Goal: Task Accomplishment & Management: Manage account settings

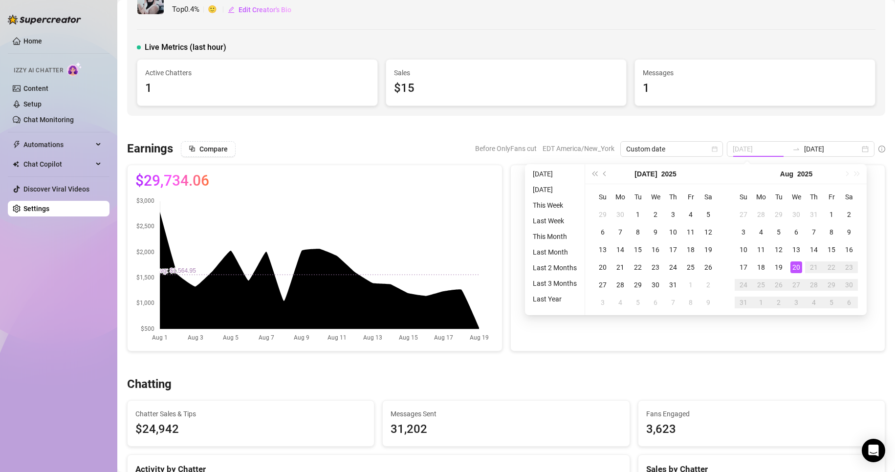
click at [797, 270] on div "20" at bounding box center [796, 267] width 12 height 12
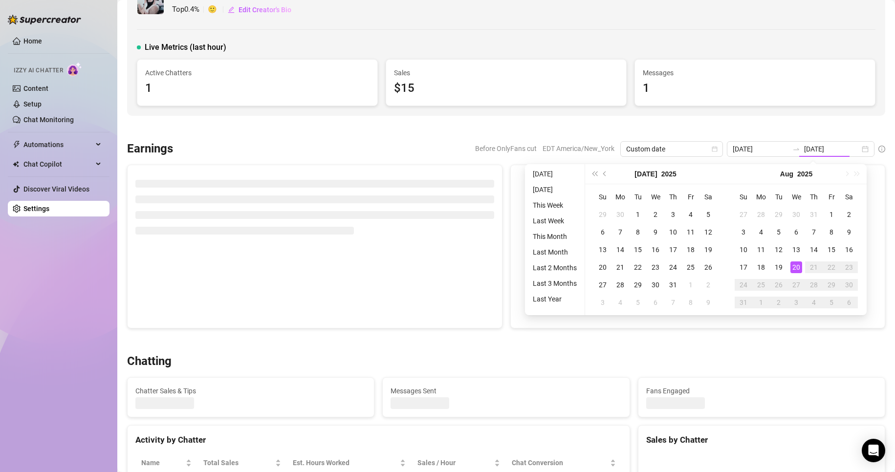
type input "[DATE]"
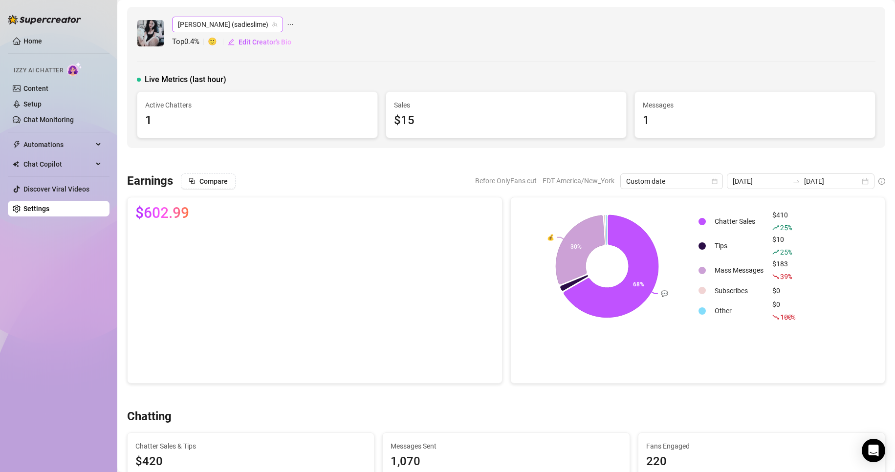
click at [202, 28] on span "[PERSON_NAME] (sadieslime)" at bounding box center [227, 24] width 99 height 15
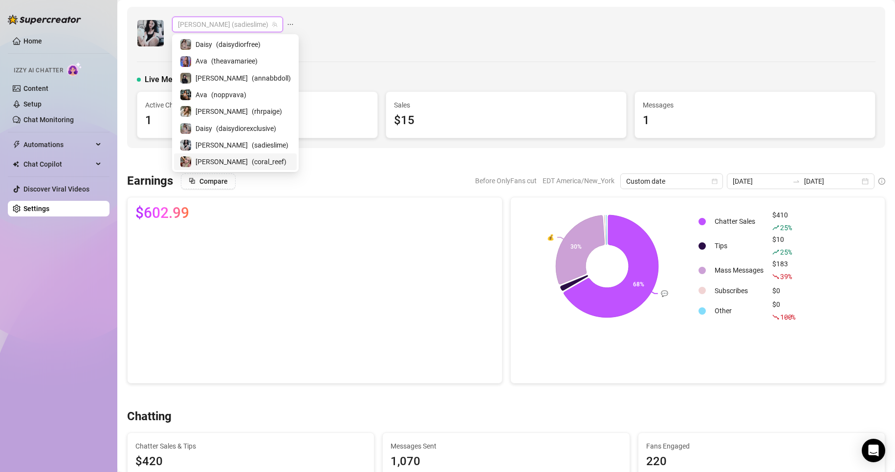
click at [252, 163] on span "( coral_reef )" at bounding box center [269, 161] width 35 height 11
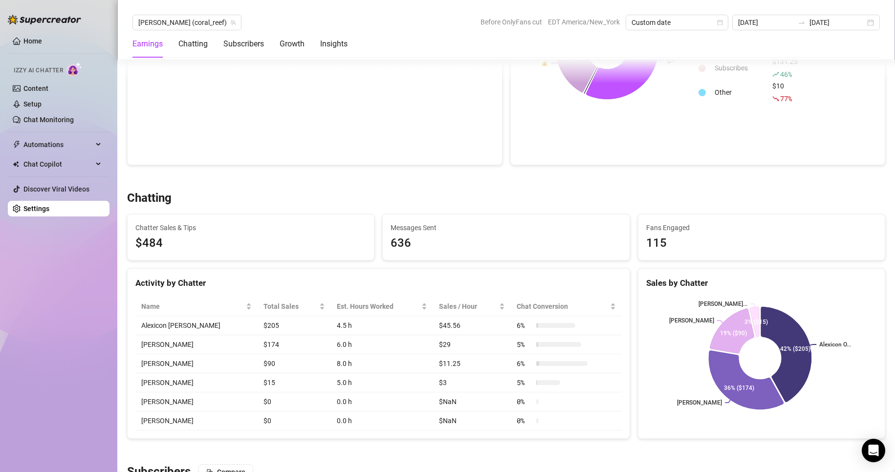
scroll to position [218, 0]
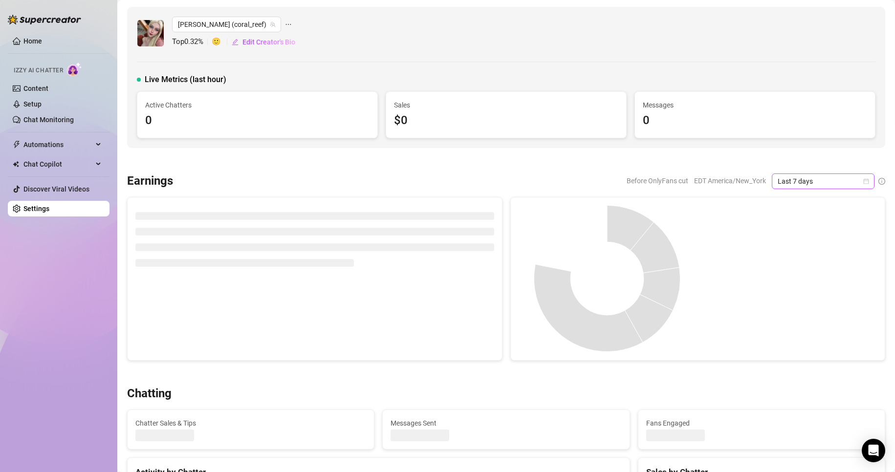
click at [864, 183] on icon "calendar" at bounding box center [866, 180] width 5 height 5
click at [780, 262] on div "Custom date" at bounding box center [814, 263] width 87 height 11
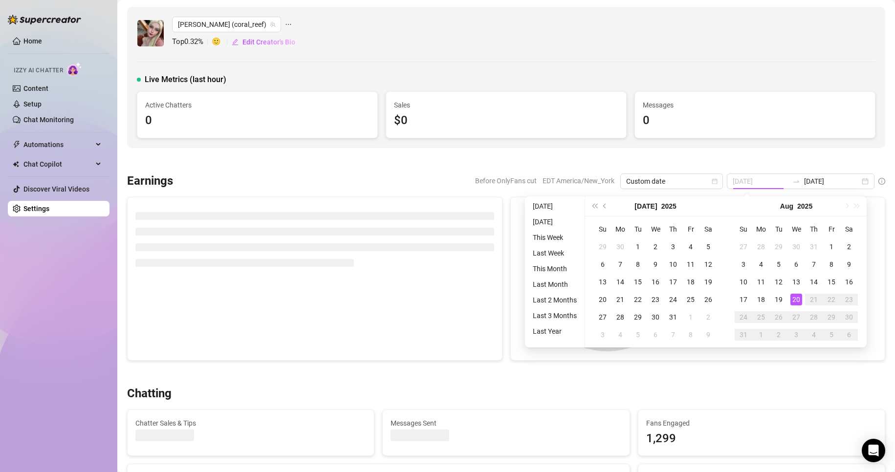
click at [790, 295] on div "20" at bounding box center [796, 300] width 12 height 12
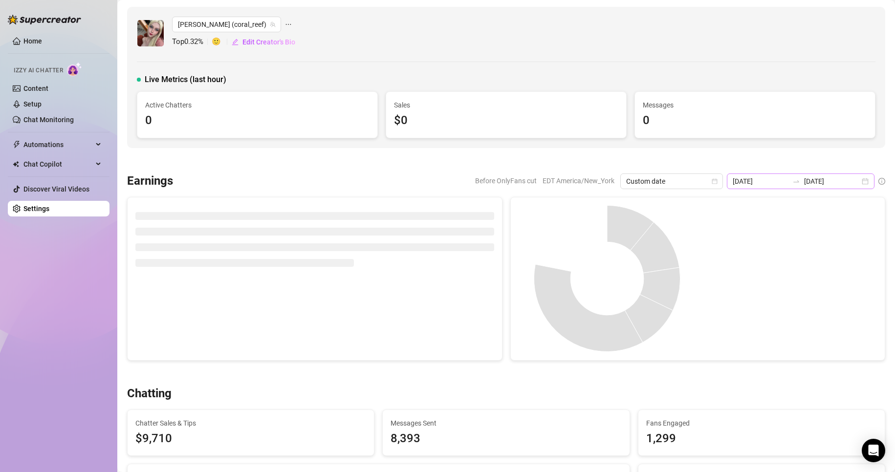
click at [857, 184] on div "2025-08-13 2025-08-20" at bounding box center [801, 182] width 148 height 16
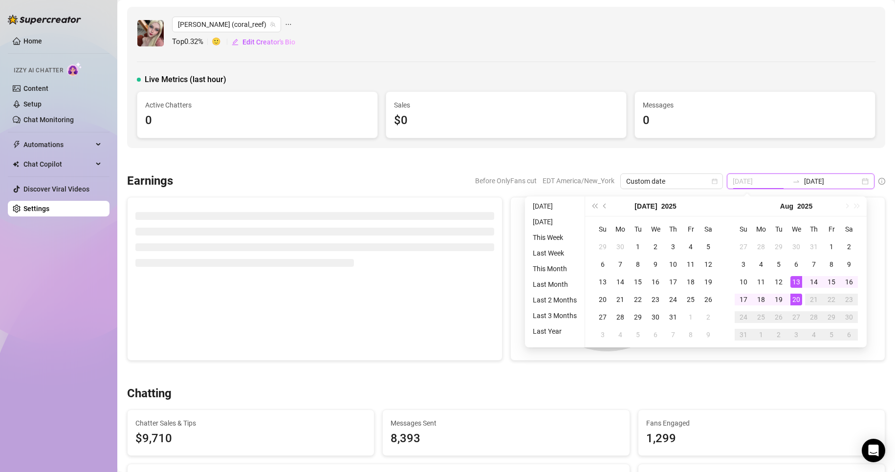
type input "[DATE]"
click at [796, 300] on div "20" at bounding box center [796, 300] width 12 height 12
type input "[DATE]"
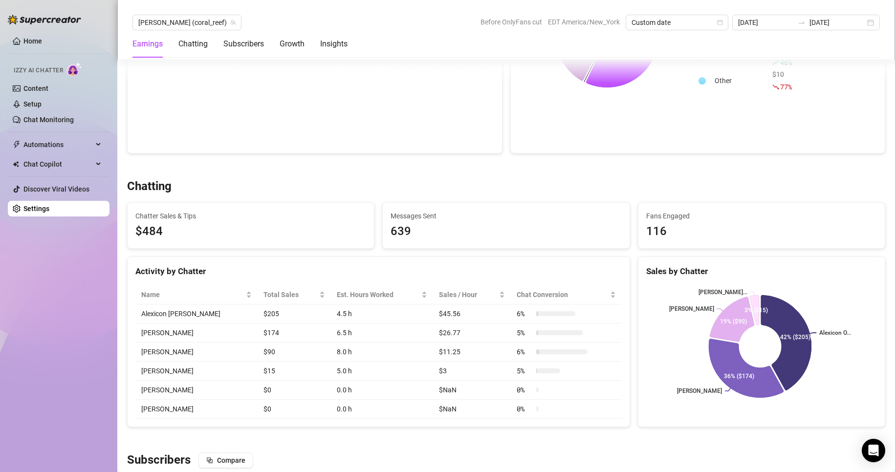
scroll to position [230, 0]
click at [167, 22] on span "[PERSON_NAME] (coral_reef)" at bounding box center [186, 22] width 97 height 15
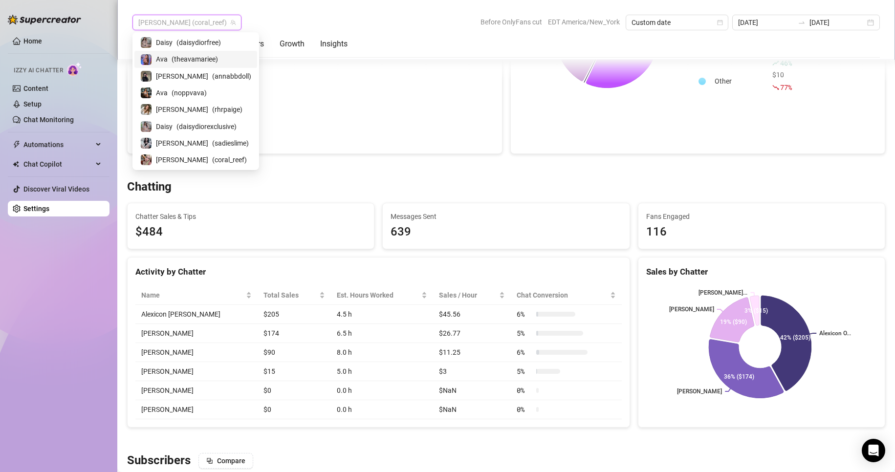
click at [191, 59] on span "( theavamariee )" at bounding box center [195, 59] width 46 height 11
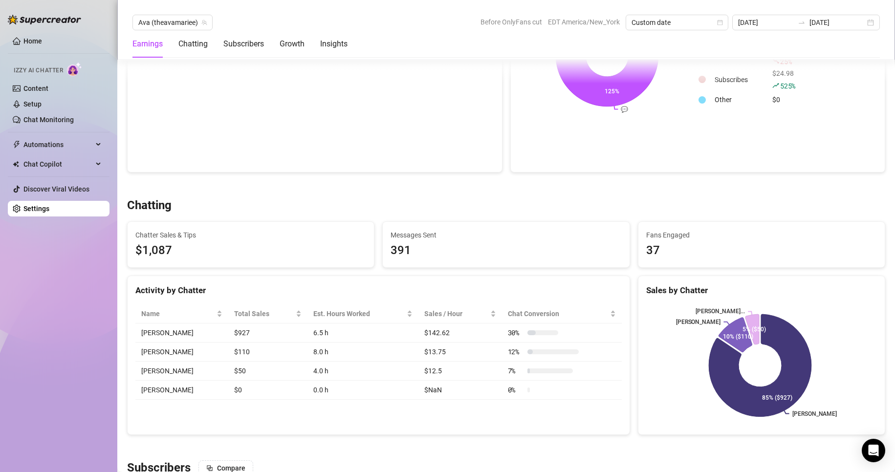
scroll to position [212, 0]
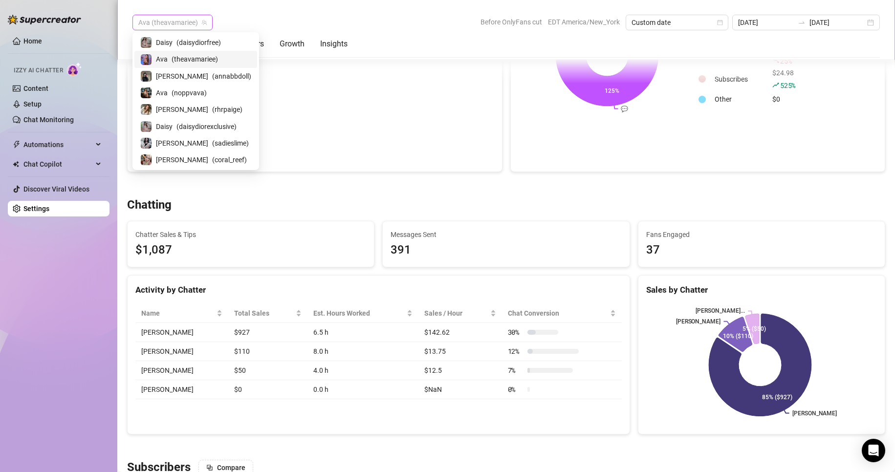
click at [174, 19] on span "Ava (theavamariee)" at bounding box center [172, 22] width 68 height 15
click at [212, 104] on span "( rhrpaige )" at bounding box center [227, 109] width 30 height 11
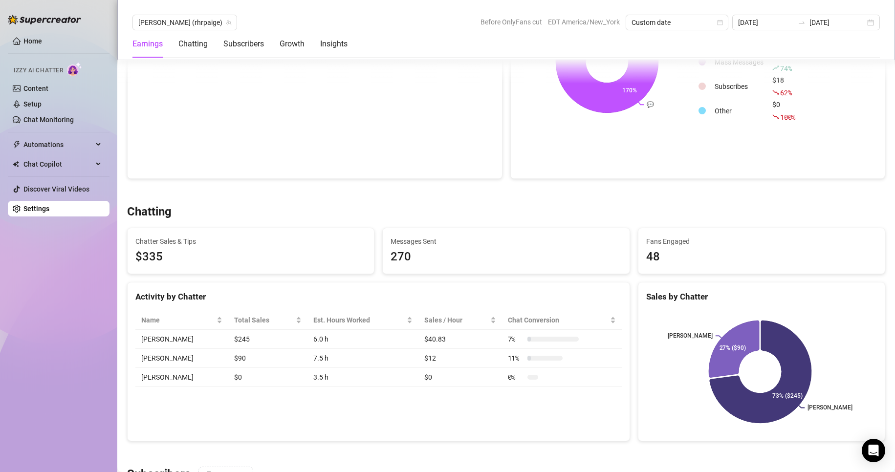
scroll to position [207, 0]
